Goal: Find specific page/section: Find specific page/section

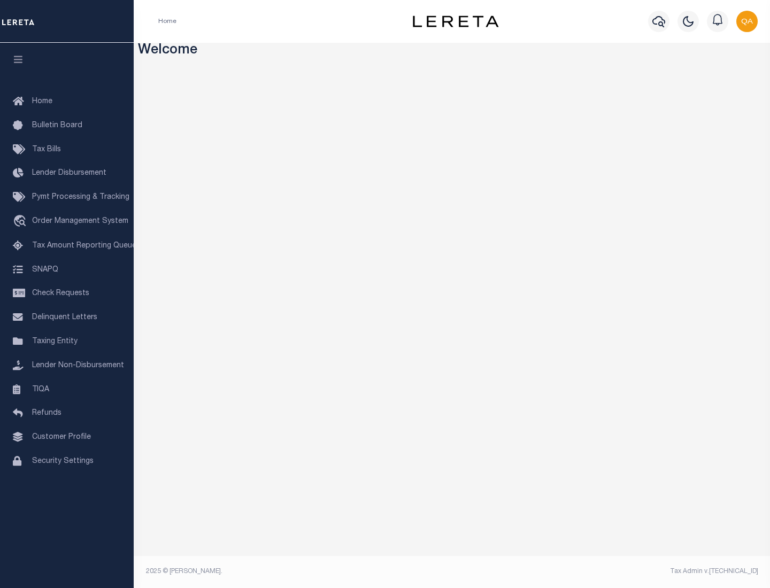
click at [67, 389] on link "TIQA" at bounding box center [67, 390] width 134 height 24
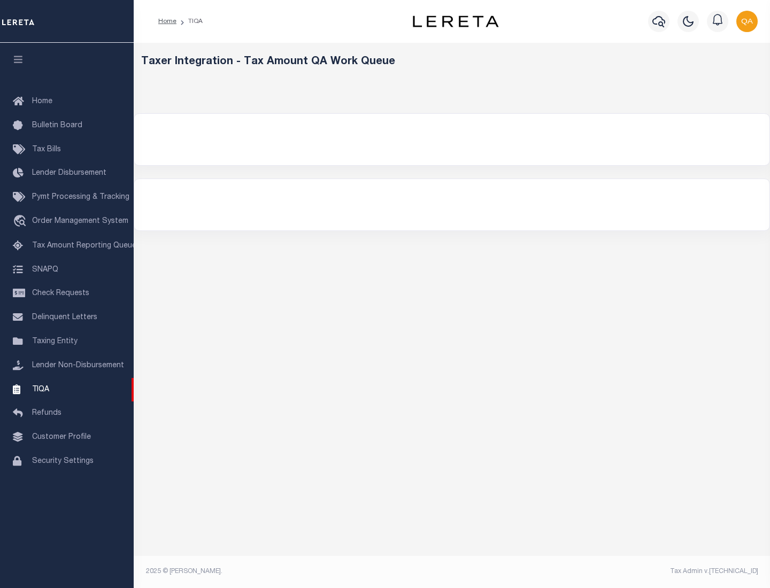
select select "200"
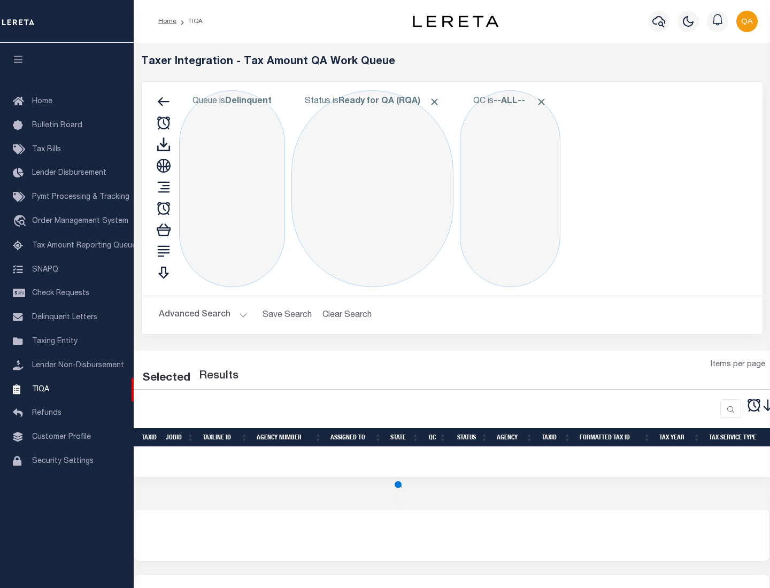
select select "200"
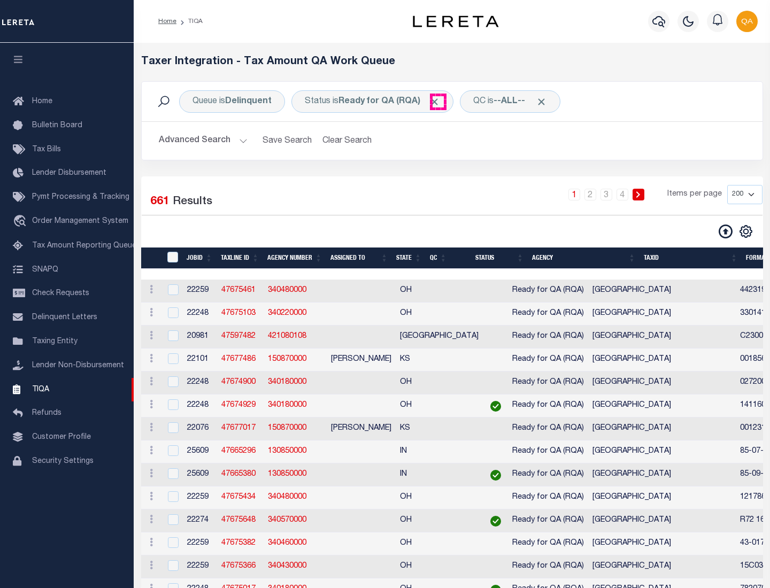
click at [438, 102] on span "Click to Remove" at bounding box center [434, 101] width 11 height 11
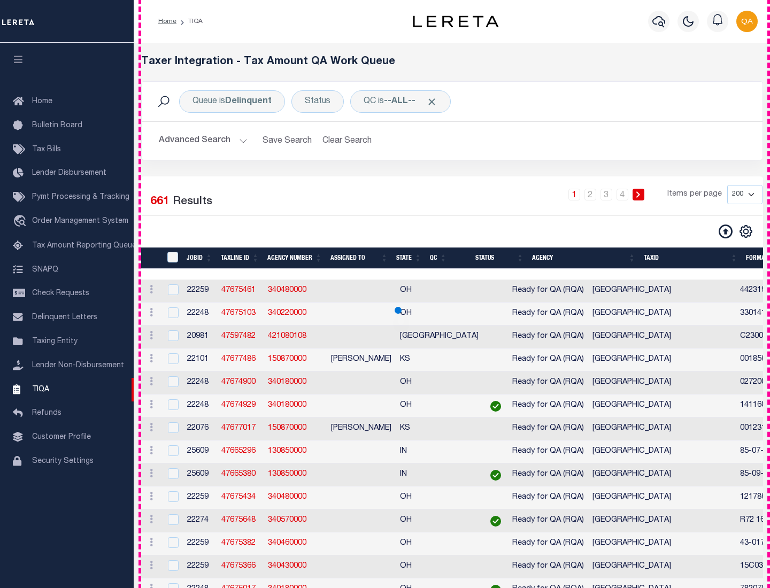
scroll to position [2286, 0]
